Goal: Check status: Check status

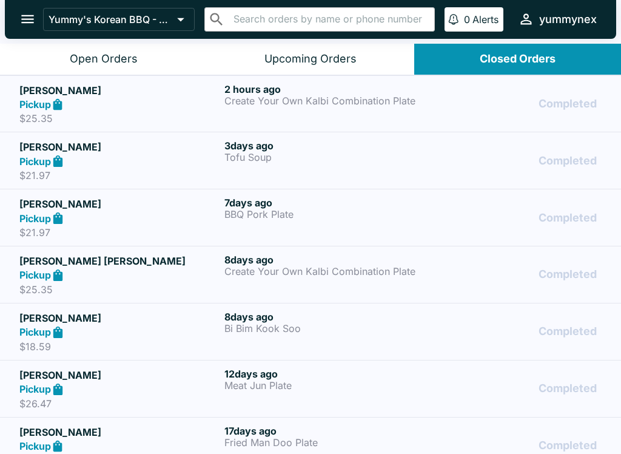
click at [523, 60] on div "Closed Orders" at bounding box center [518, 59] width 76 height 14
click at [26, 25] on icon "open drawer" at bounding box center [27, 19] width 16 height 16
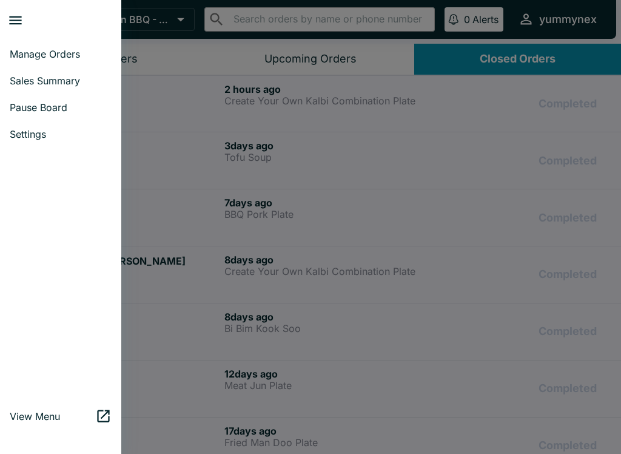
click at [22, 21] on icon "close drawer" at bounding box center [15, 20] width 16 height 16
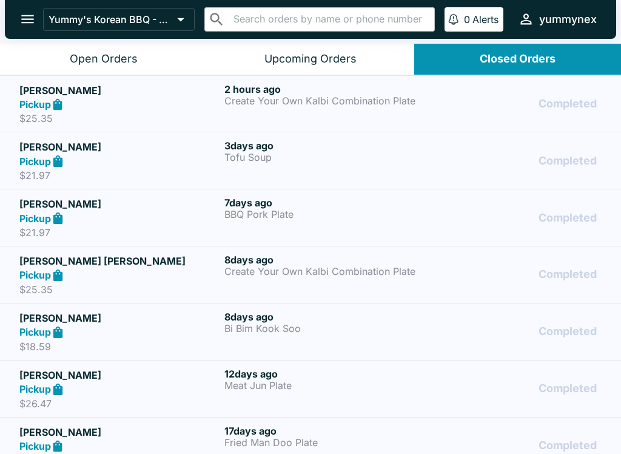
click at [21, 21] on icon "open drawer" at bounding box center [27, 19] width 16 height 16
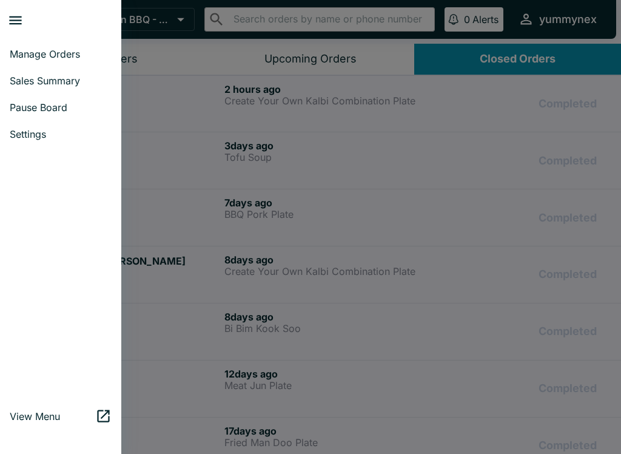
click at [13, 16] on icon "close drawer" at bounding box center [15, 20] width 13 height 8
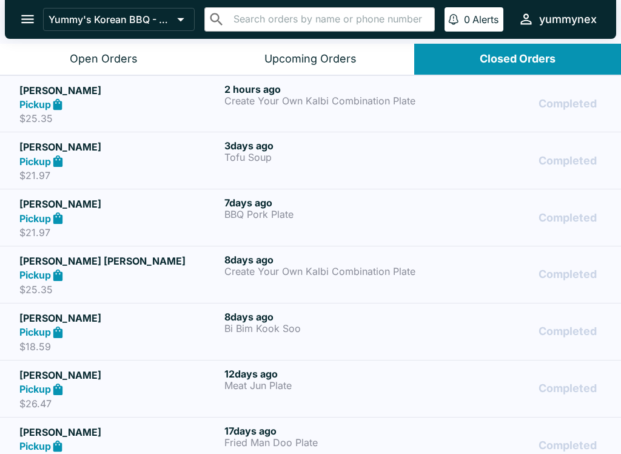
click at [30, 12] on icon "open drawer" at bounding box center [27, 19] width 16 height 16
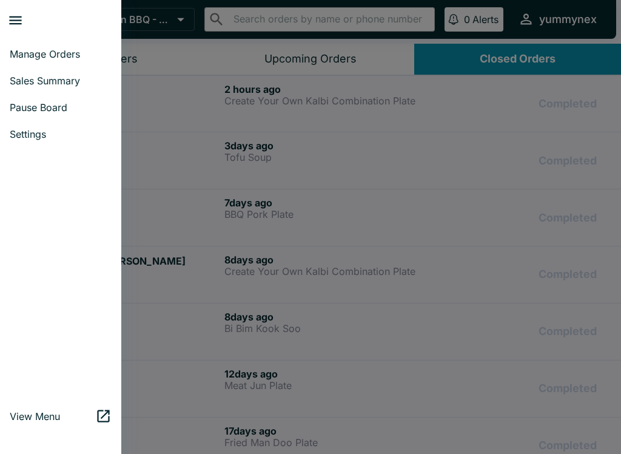
click at [185, 15] on div at bounding box center [310, 227] width 621 height 454
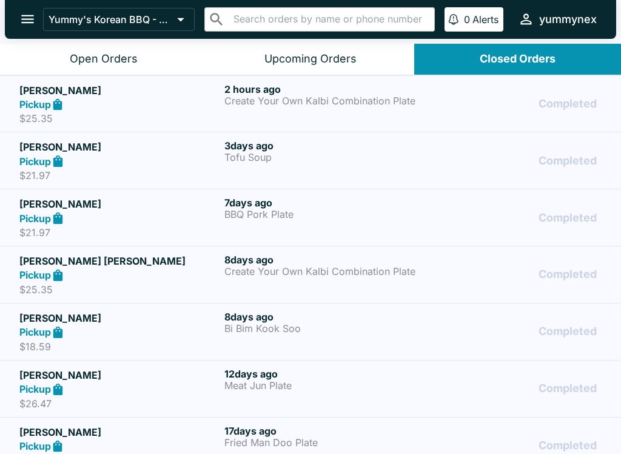
click at [18, 15] on button "open drawer" at bounding box center [27, 19] width 31 height 31
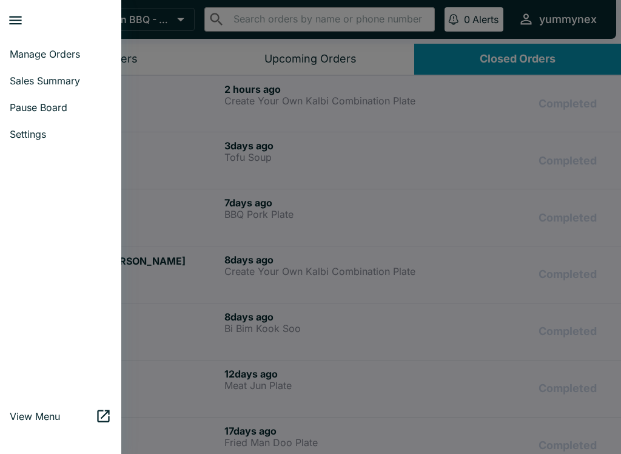
click at [565, 27] on div at bounding box center [310, 227] width 621 height 454
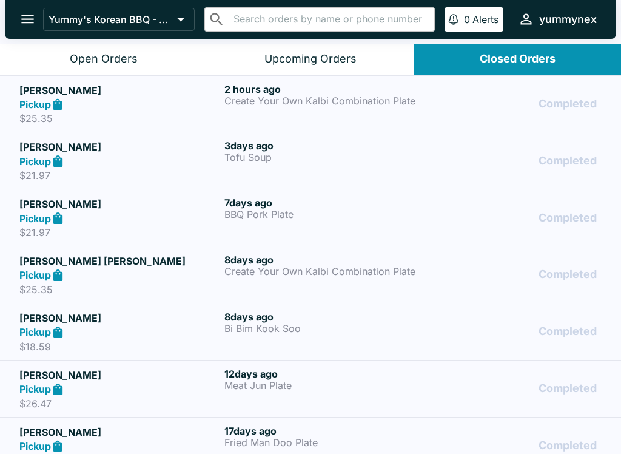
click at [529, 60] on div "Closed Orders" at bounding box center [518, 59] width 76 height 14
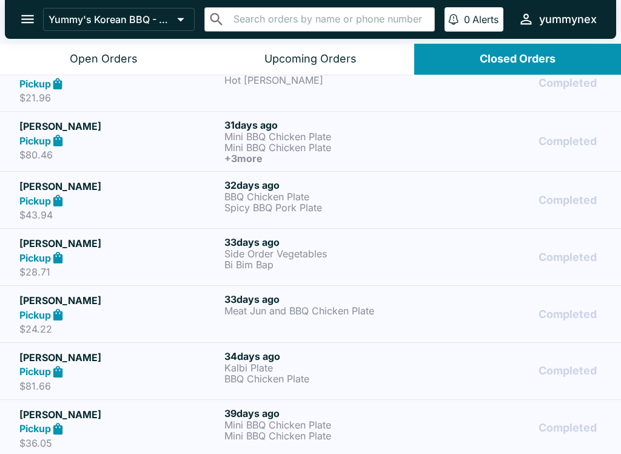
scroll to position [764, 0]
click at [32, 19] on icon "open drawer" at bounding box center [27, 19] width 13 height 8
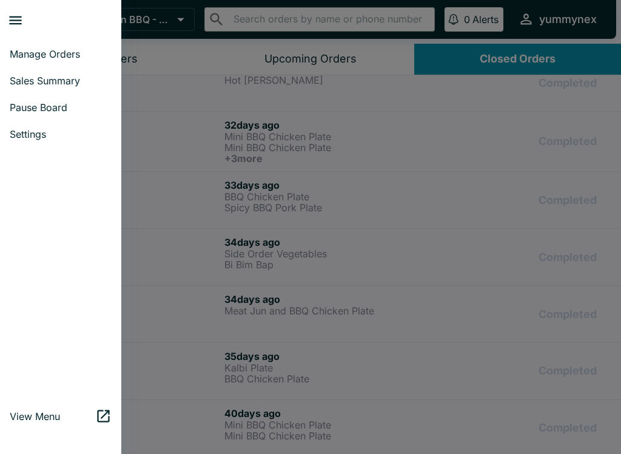
click at [52, 59] on span "Manage Orders" at bounding box center [61, 54] width 102 height 12
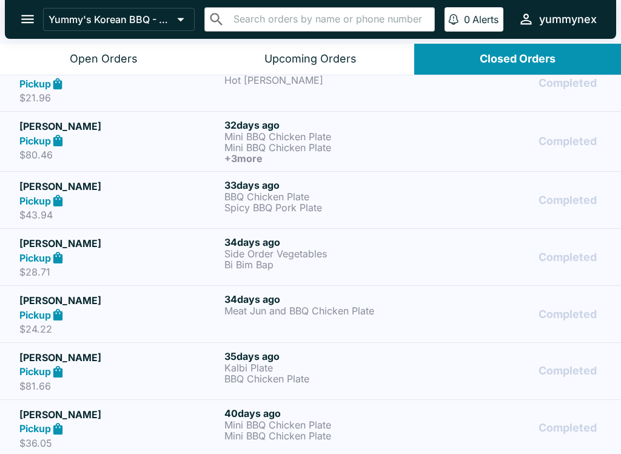
click at [27, 9] on button "open drawer" at bounding box center [27, 19] width 31 height 31
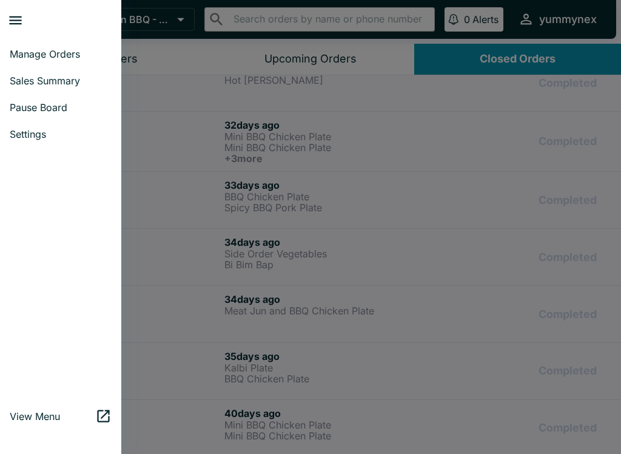
click at [61, 250] on div at bounding box center [60, 275] width 121 height 246
click at [144, 278] on div at bounding box center [310, 227] width 621 height 454
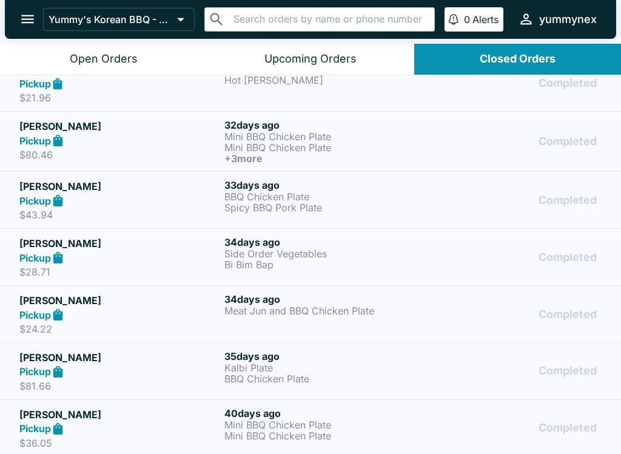
click at [111, 65] on div "Open Orders" at bounding box center [104, 59] width 68 height 14
